Goal: Navigation & Orientation: Find specific page/section

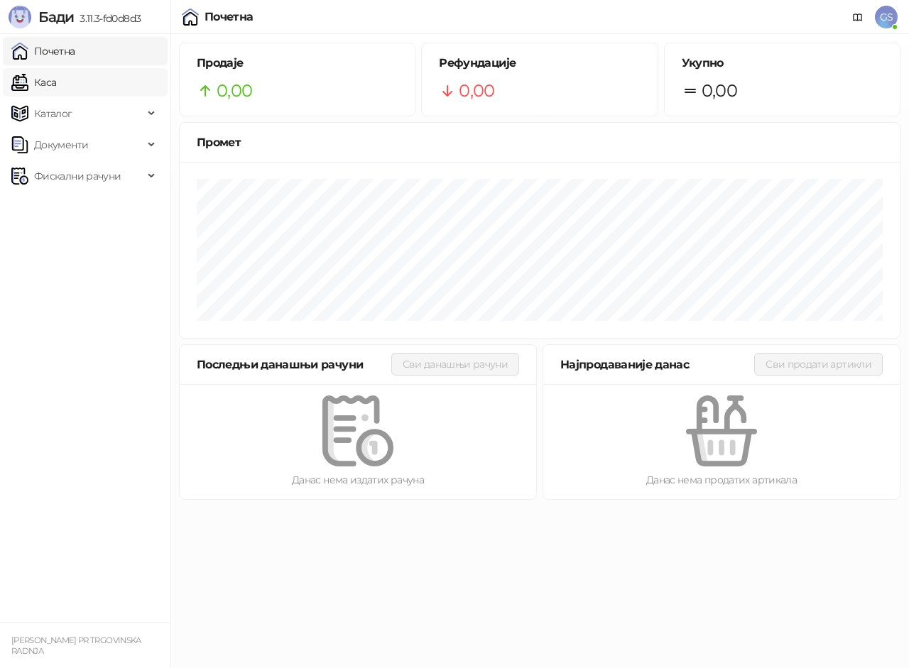
click at [56, 87] on link "Каса" at bounding box center [33, 82] width 45 height 28
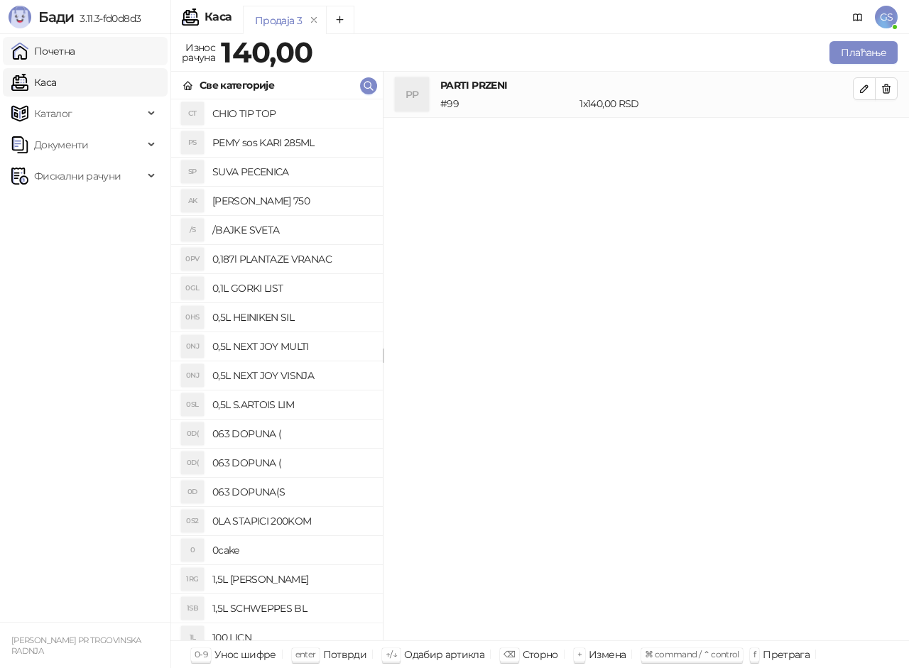
click at [75, 46] on link "Почетна" at bounding box center [43, 51] width 64 height 28
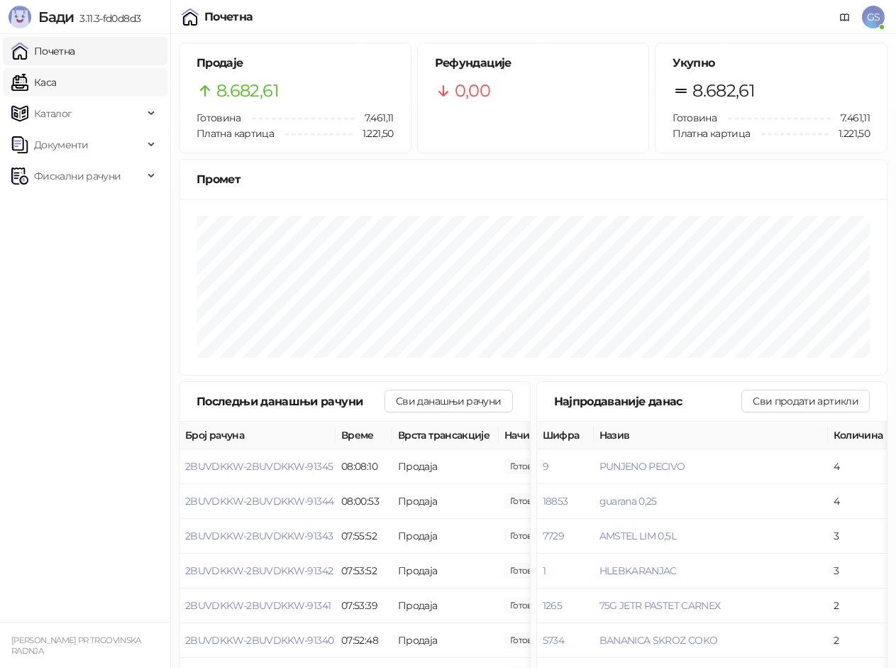
click at [56, 89] on link "Каса" at bounding box center [33, 82] width 45 height 28
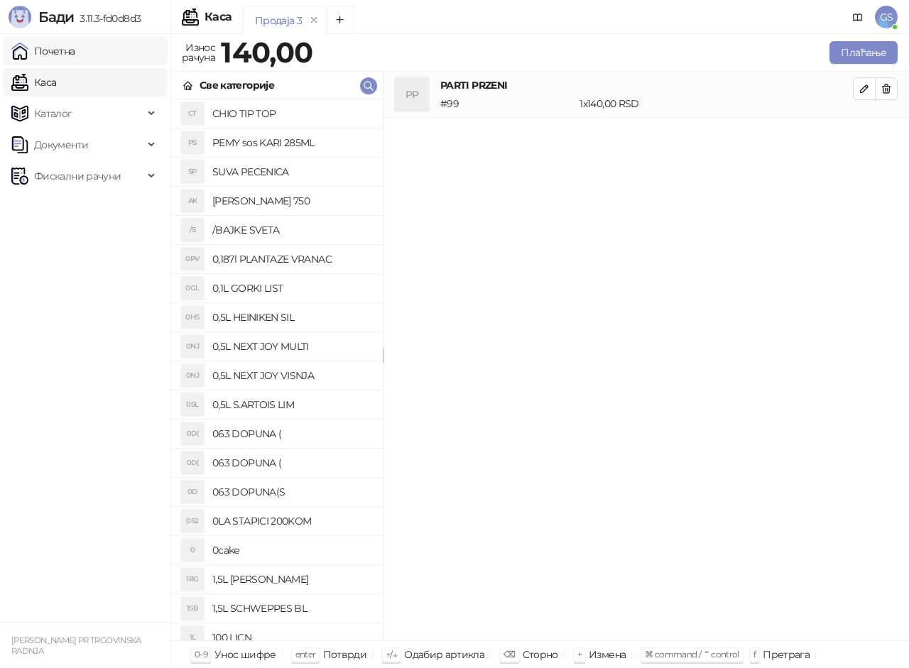
click at [75, 49] on link "Почетна" at bounding box center [43, 51] width 64 height 28
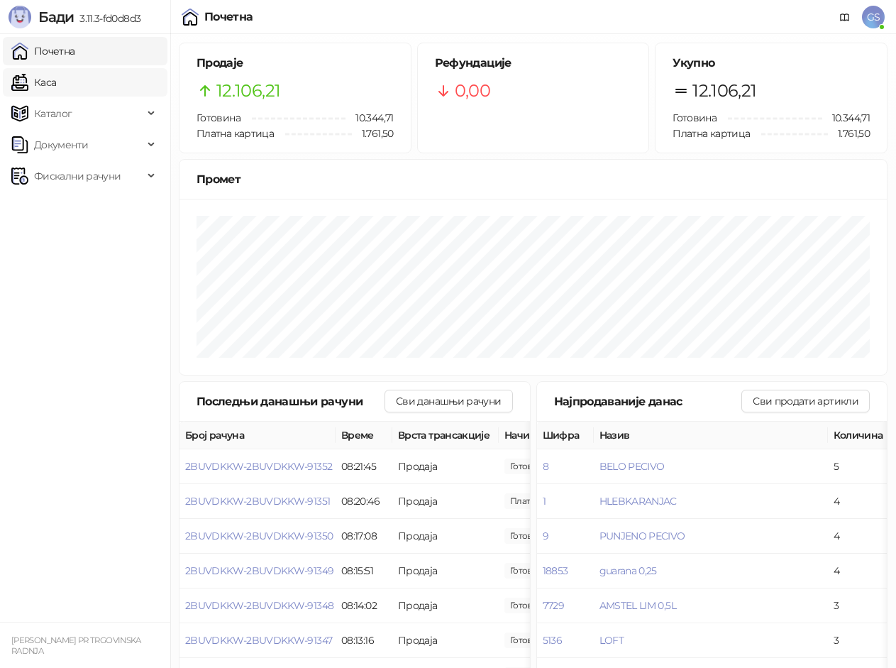
click at [56, 75] on link "Каса" at bounding box center [33, 82] width 45 height 28
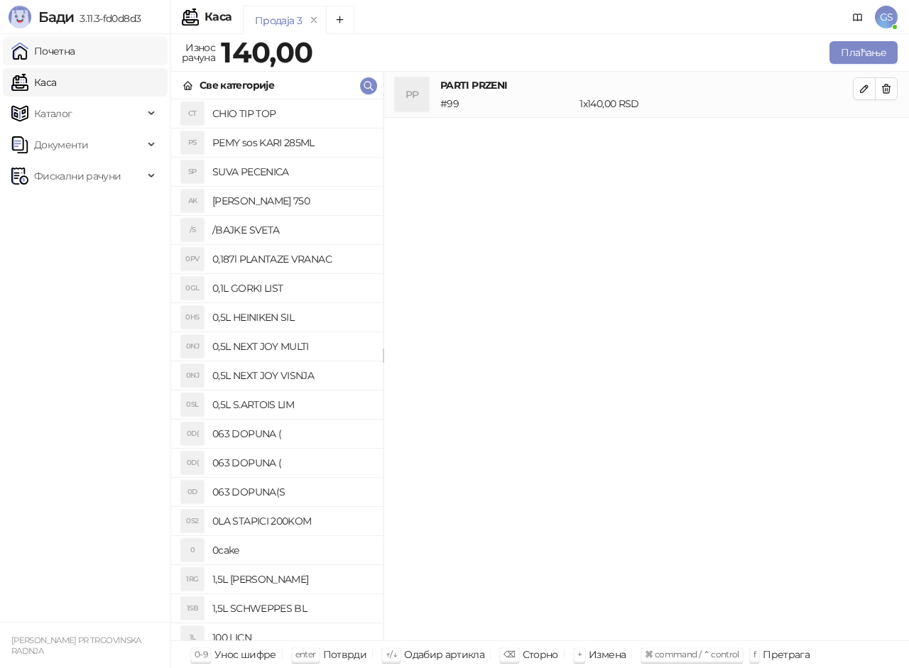
click at [75, 48] on link "Почетна" at bounding box center [43, 51] width 64 height 28
